Goal: Information Seeking & Learning: Learn about a topic

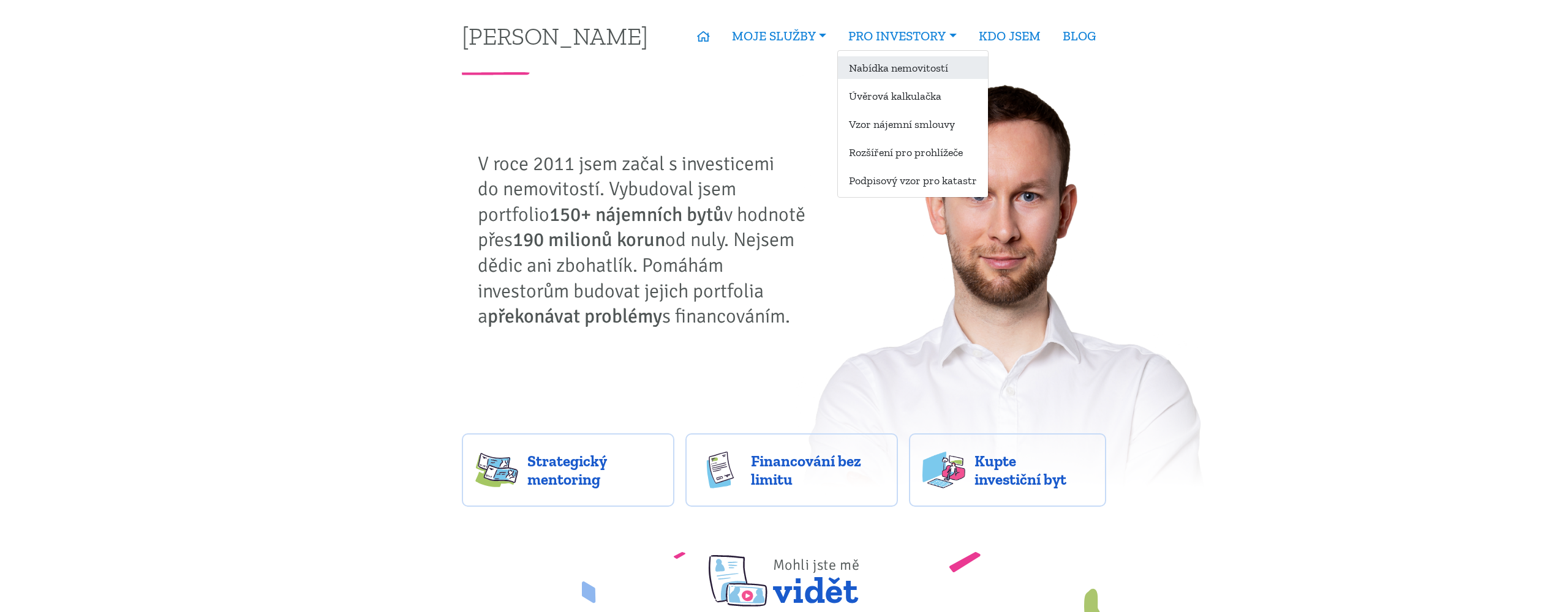
click at [868, 66] on link "Nabídka nemovitostí" at bounding box center [913, 67] width 150 height 23
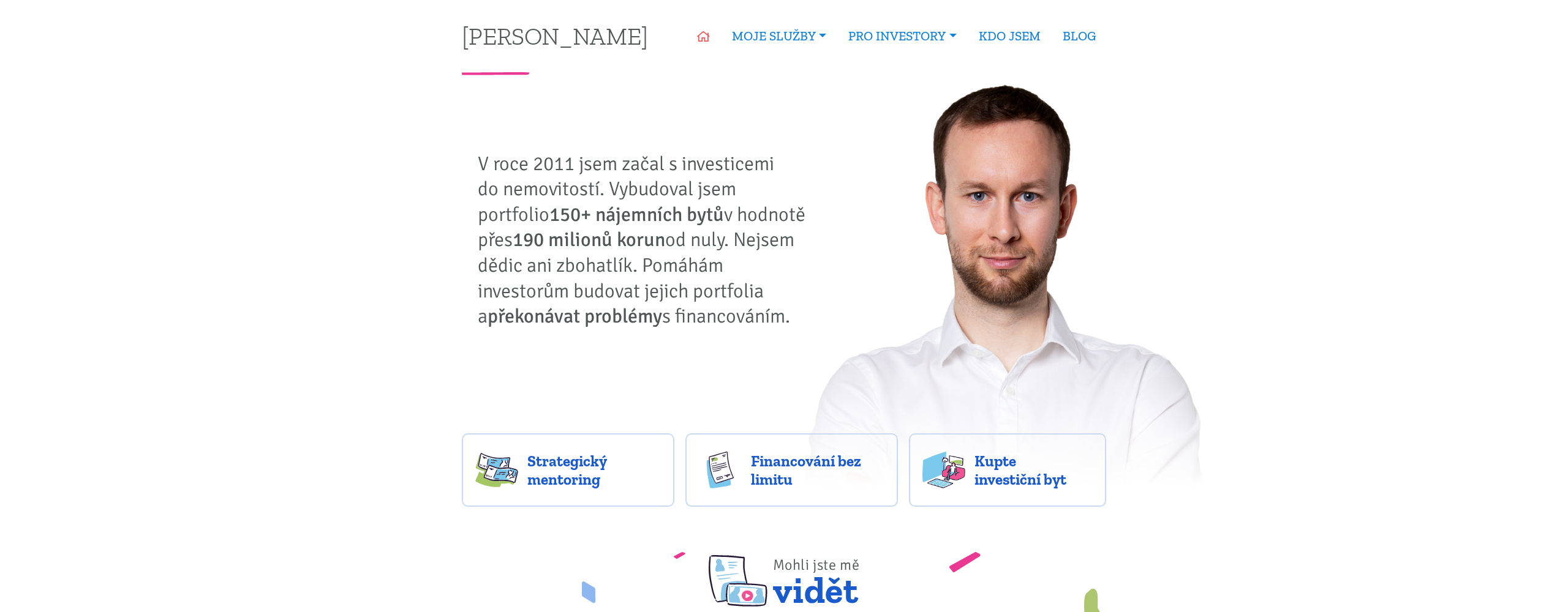
click at [703, 37] on icon at bounding box center [703, 37] width 13 height 11
click at [1002, 32] on link "KDO JSEM" at bounding box center [1010, 36] width 84 height 28
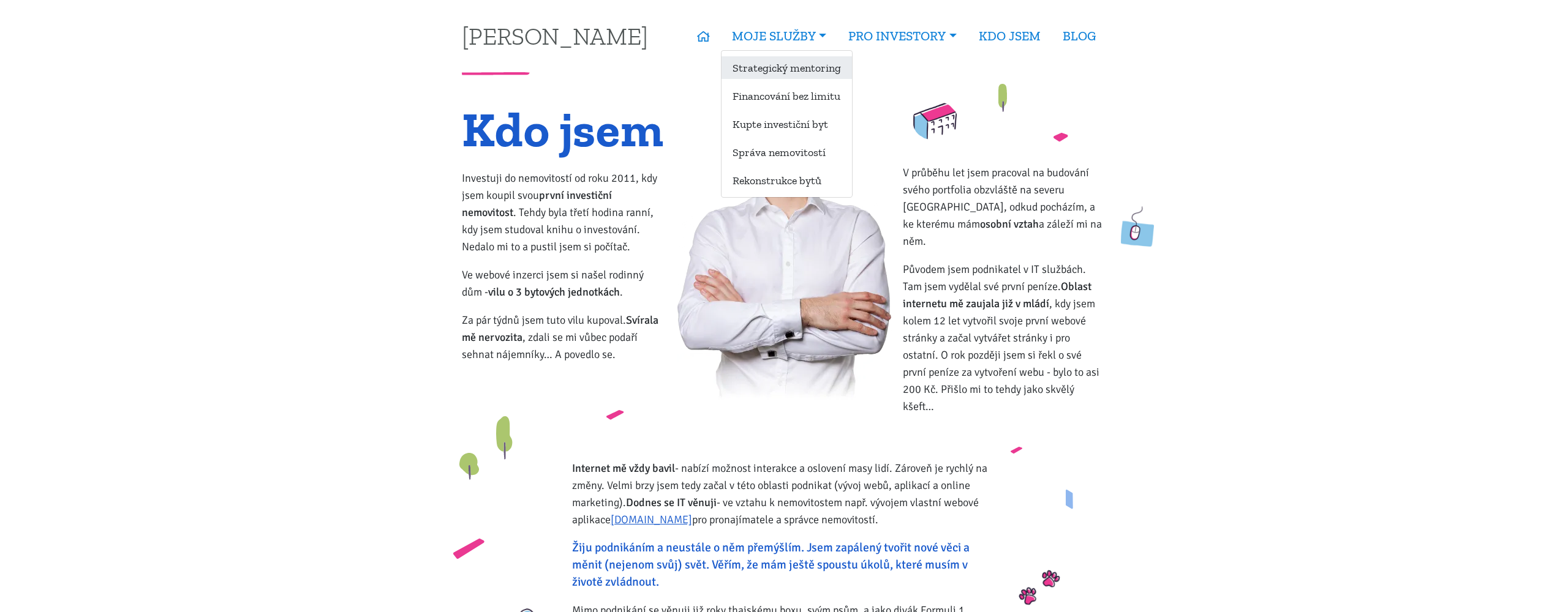
click at [793, 65] on link "Strategický mentoring" at bounding box center [787, 67] width 131 height 23
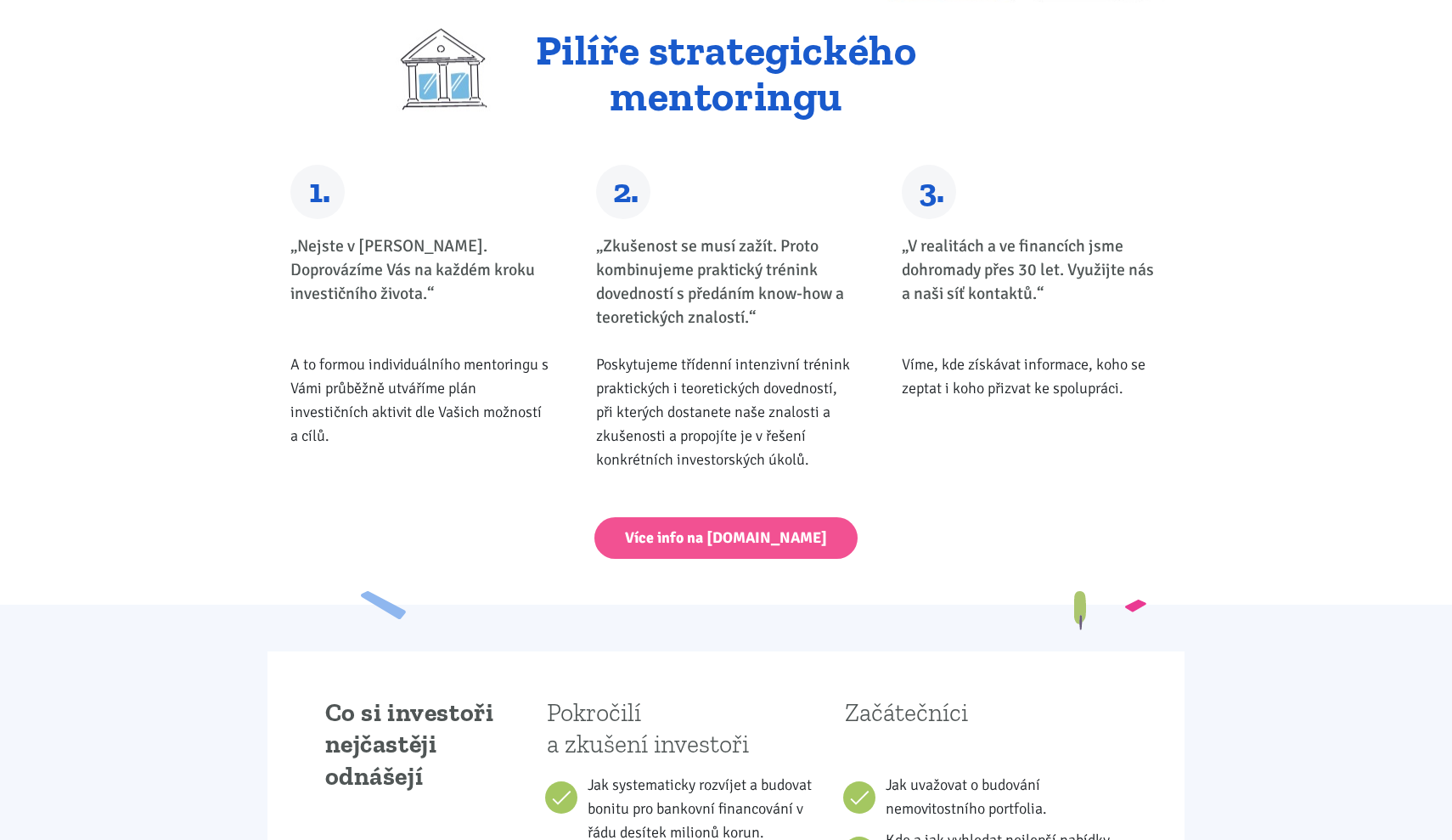
scroll to position [742, 0]
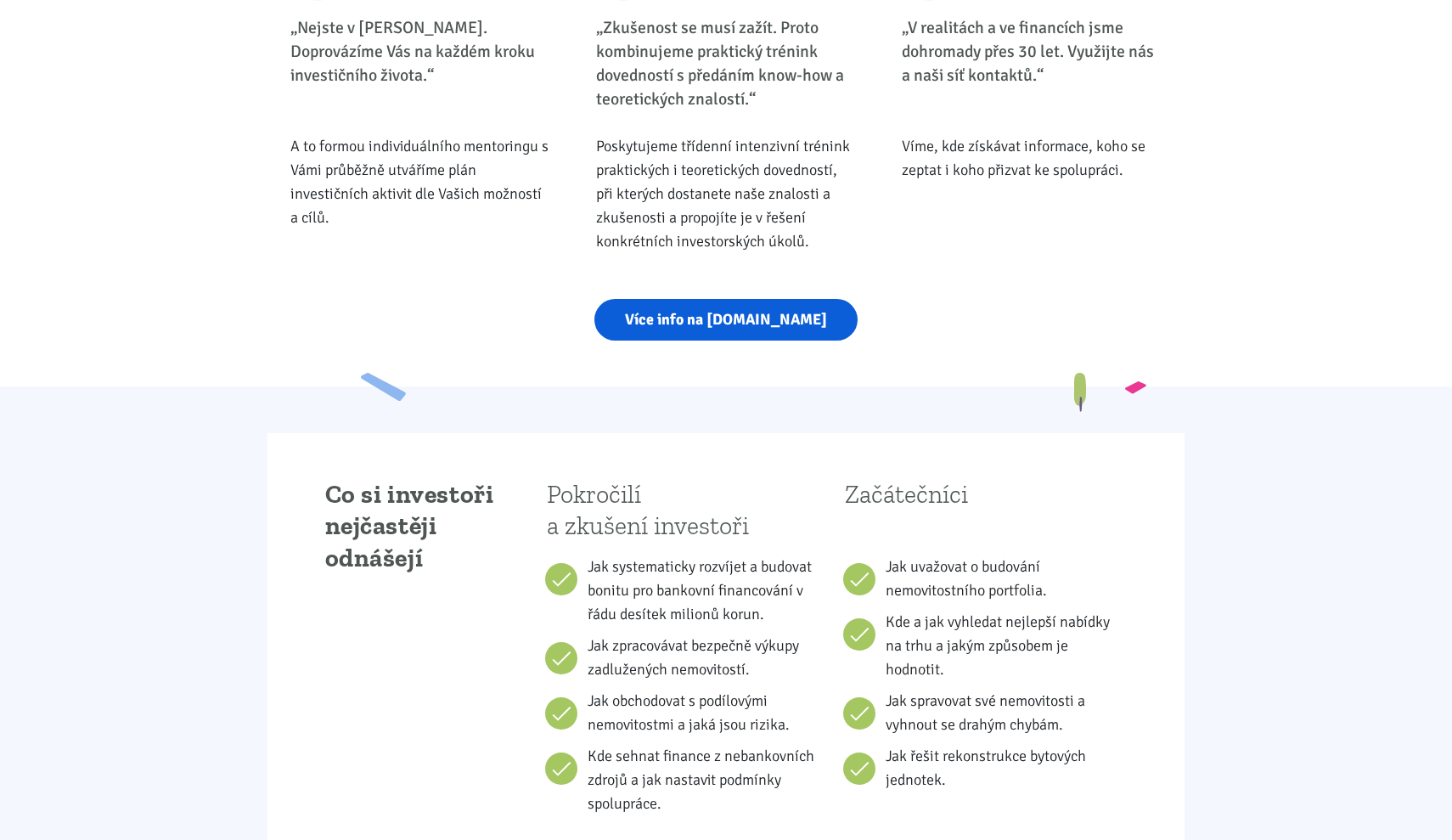
click at [644, 340] on link "Více info na strategickymentoring.cz" at bounding box center [726, 319] width 263 height 41
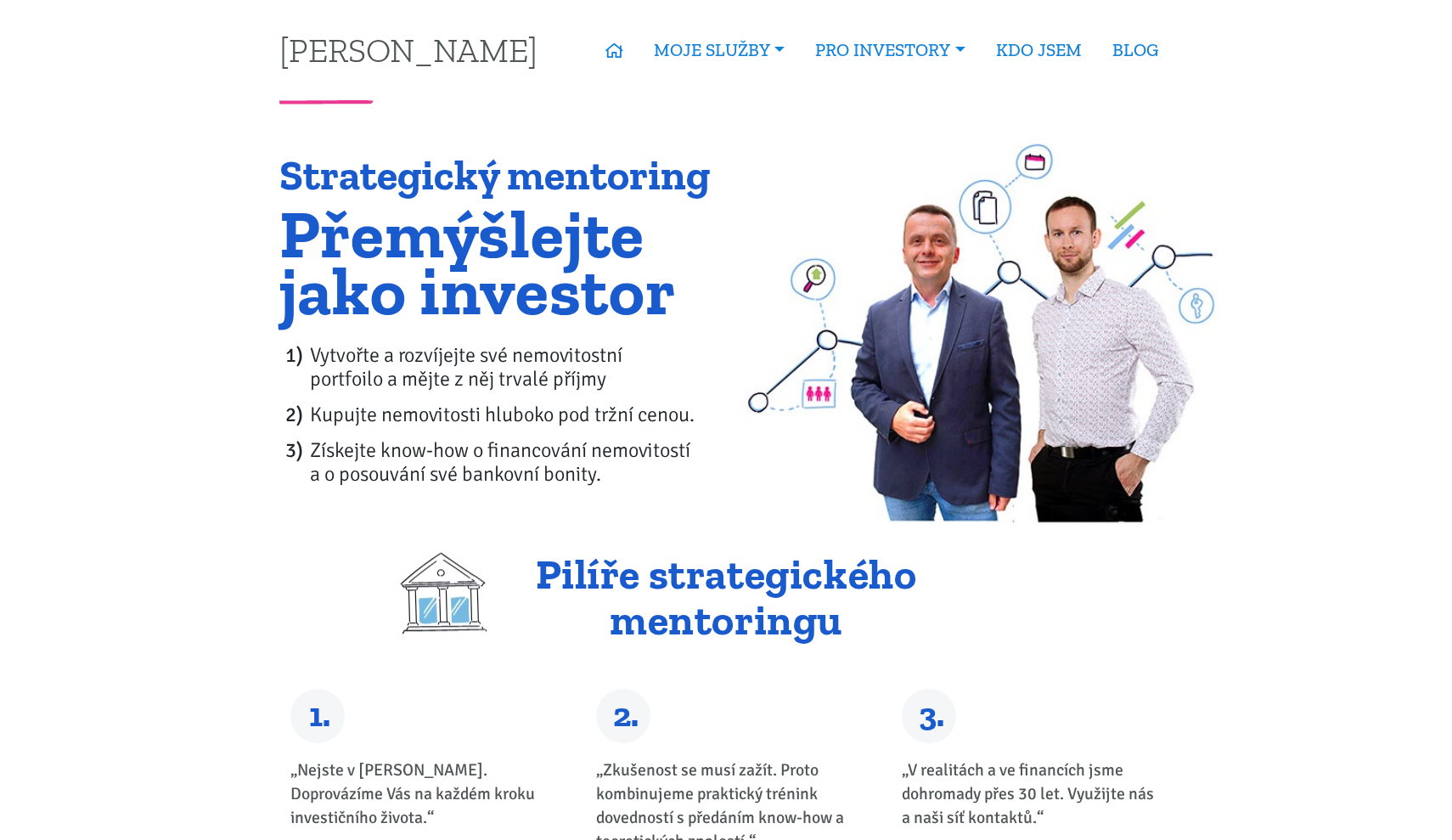
scroll to position [0, 0]
